Goal: Find specific page/section: Find specific page/section

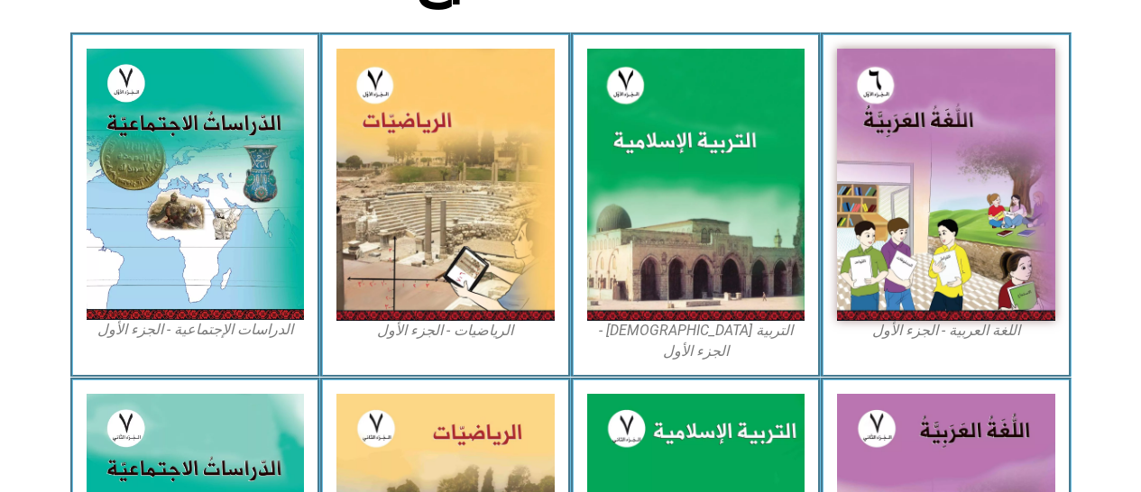
scroll to position [528, 0]
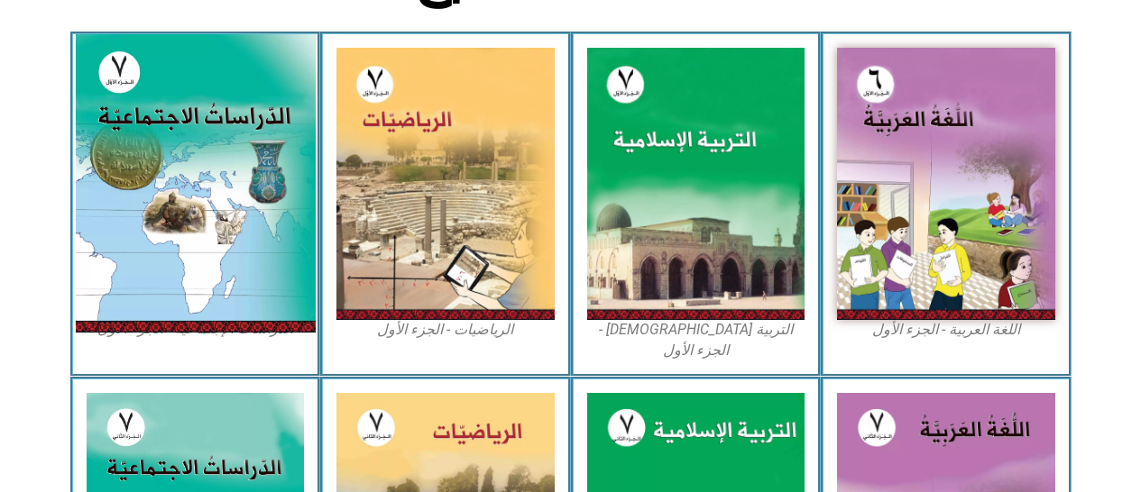
click at [229, 242] on img at bounding box center [195, 183] width 240 height 298
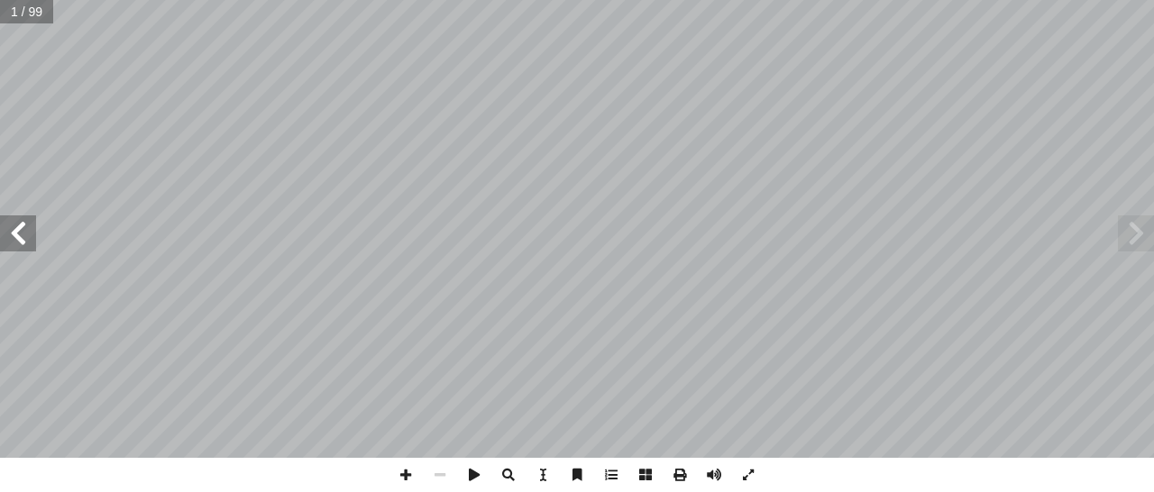
click at [16, 243] on span at bounding box center [18, 233] width 36 height 36
click at [21, 242] on span at bounding box center [18, 233] width 36 height 36
click at [18, 249] on span at bounding box center [18, 233] width 36 height 36
click at [28, 241] on span at bounding box center [18, 233] width 36 height 36
click at [28, 242] on span at bounding box center [18, 233] width 36 height 36
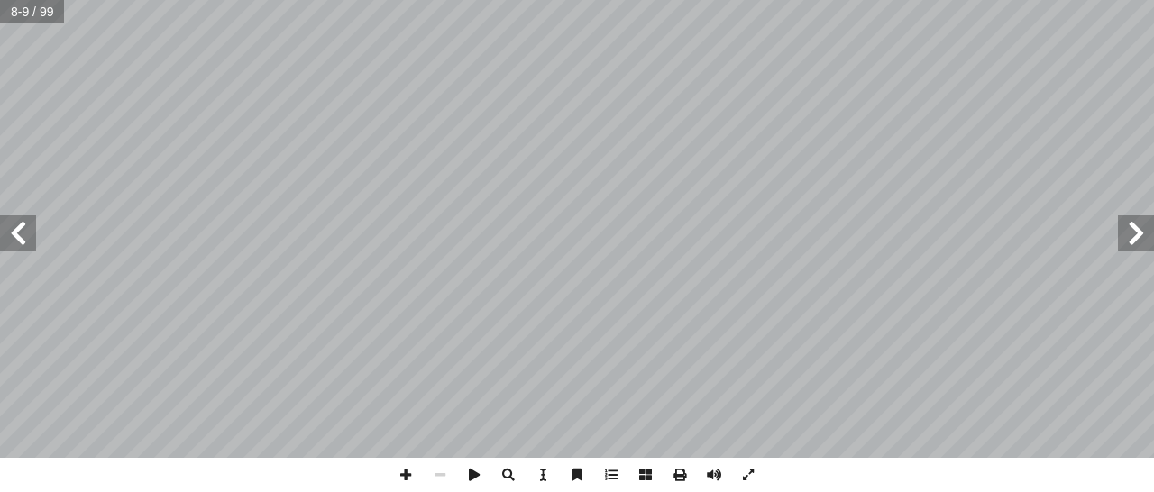
click at [20, 242] on span at bounding box center [18, 233] width 36 height 36
click at [23, 222] on span at bounding box center [18, 233] width 36 height 36
